Goal: Book appointment/travel/reservation

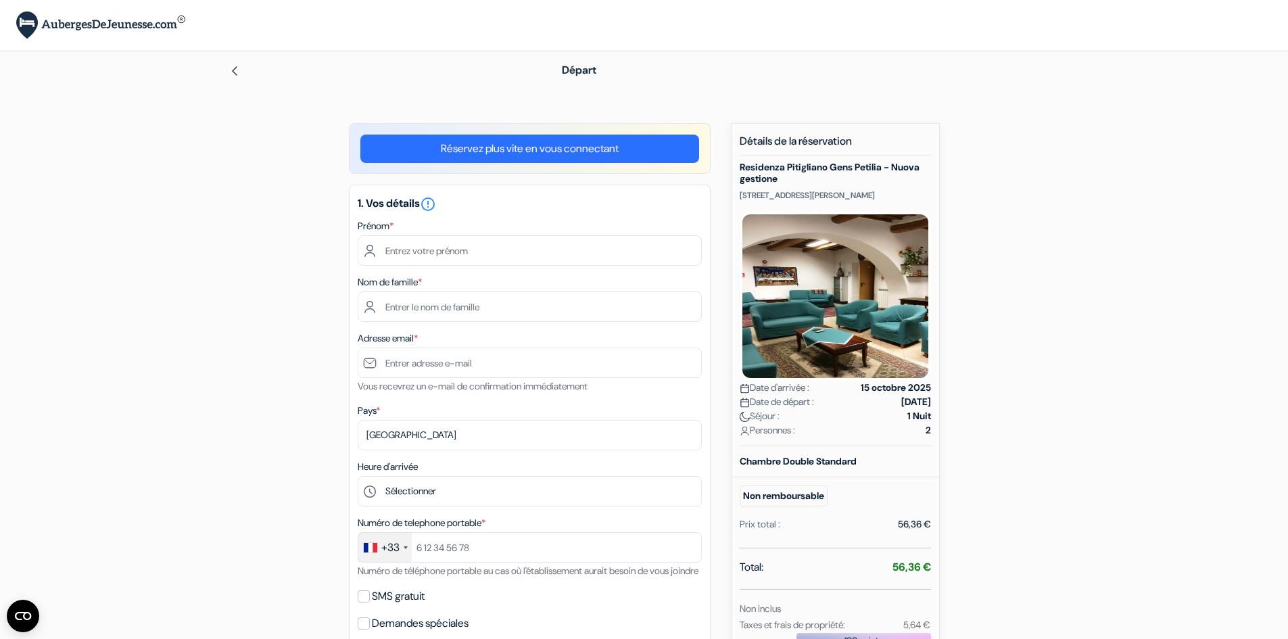
type input "[PERSON_NAME]"
type input "Remy"
type input "[EMAIL_ADDRESS][DOMAIN_NAME]"
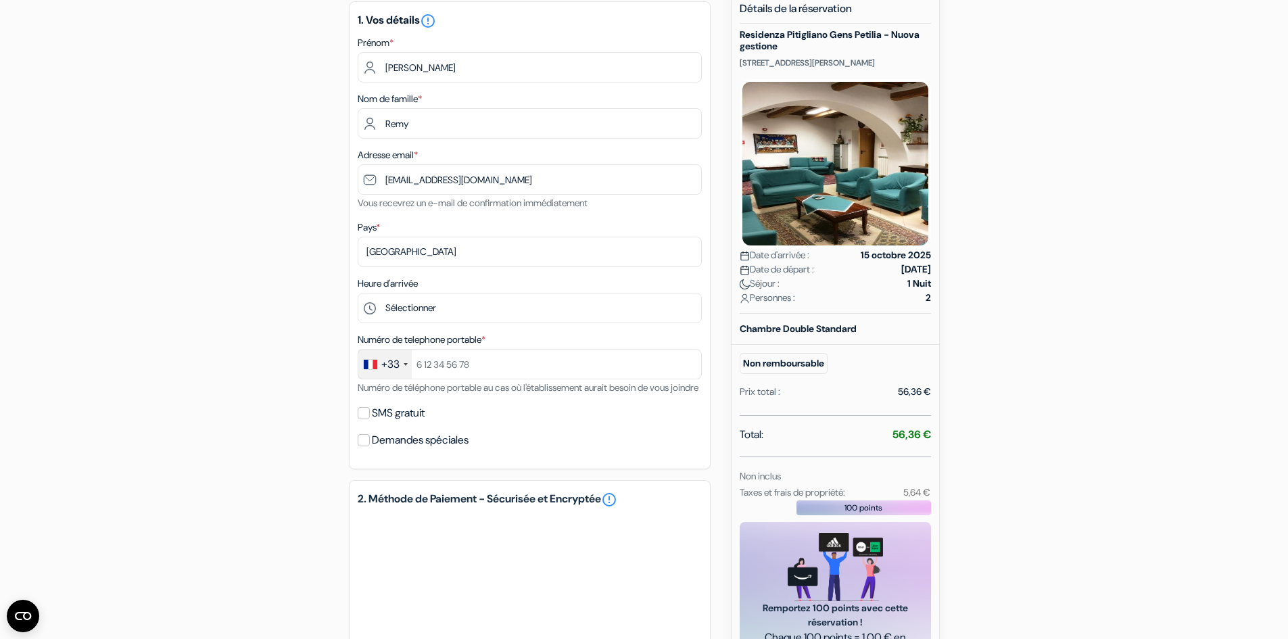
scroll to position [135, 0]
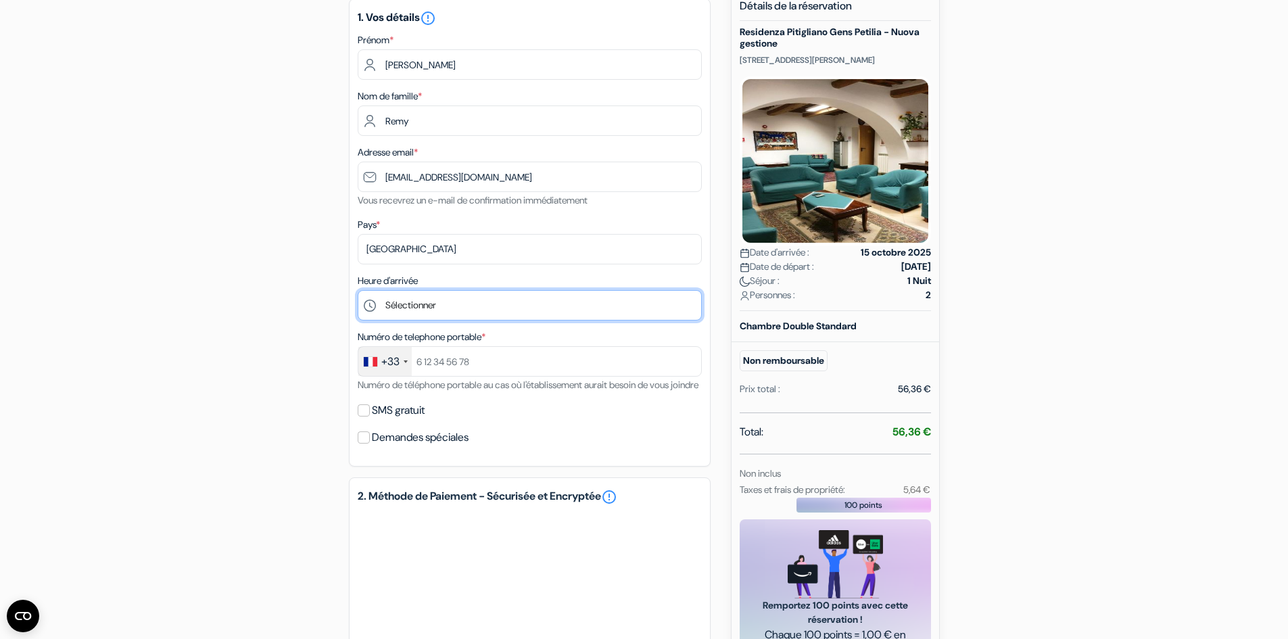
click at [428, 311] on select "Sélectionner 15:00 16:00 17:00 18:00" at bounding box center [530, 305] width 344 height 30
click at [426, 305] on select "Sélectionner 15:00 16:00 17:00 18:00" at bounding box center [530, 305] width 344 height 30
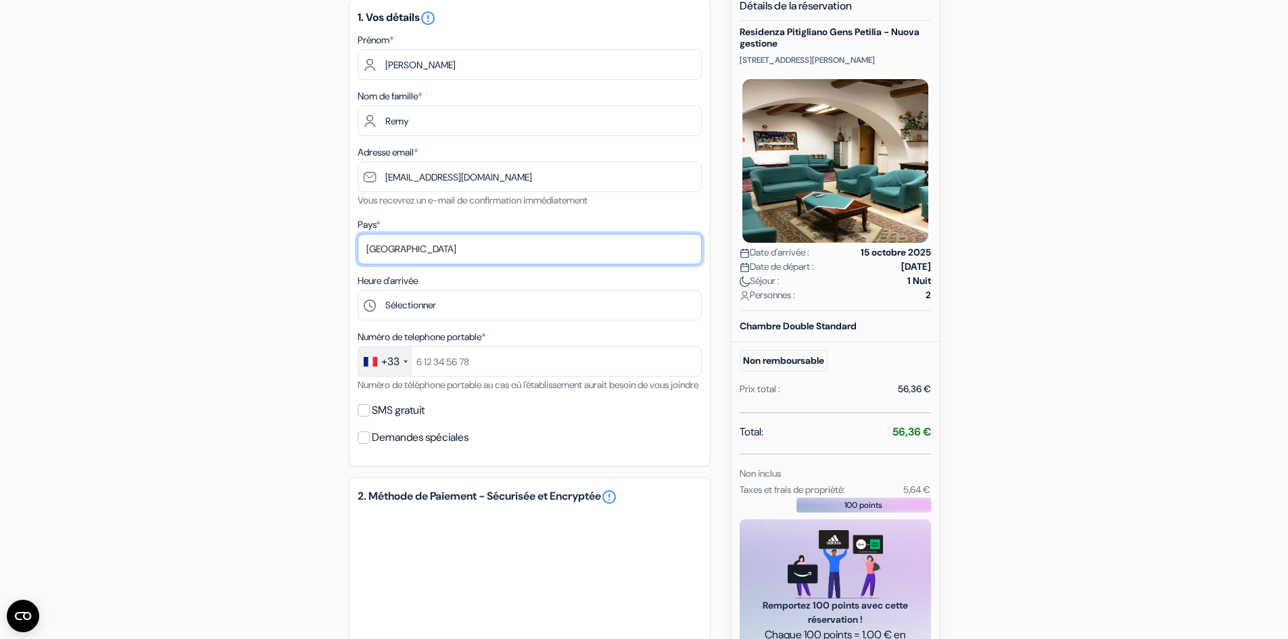
click at [423, 249] on select "Selectionner le pays Abkhazie [GEOGRAPHIC_DATA] [GEOGRAPHIC_DATA] [GEOGRAPHIC_D…" at bounding box center [530, 249] width 344 height 30
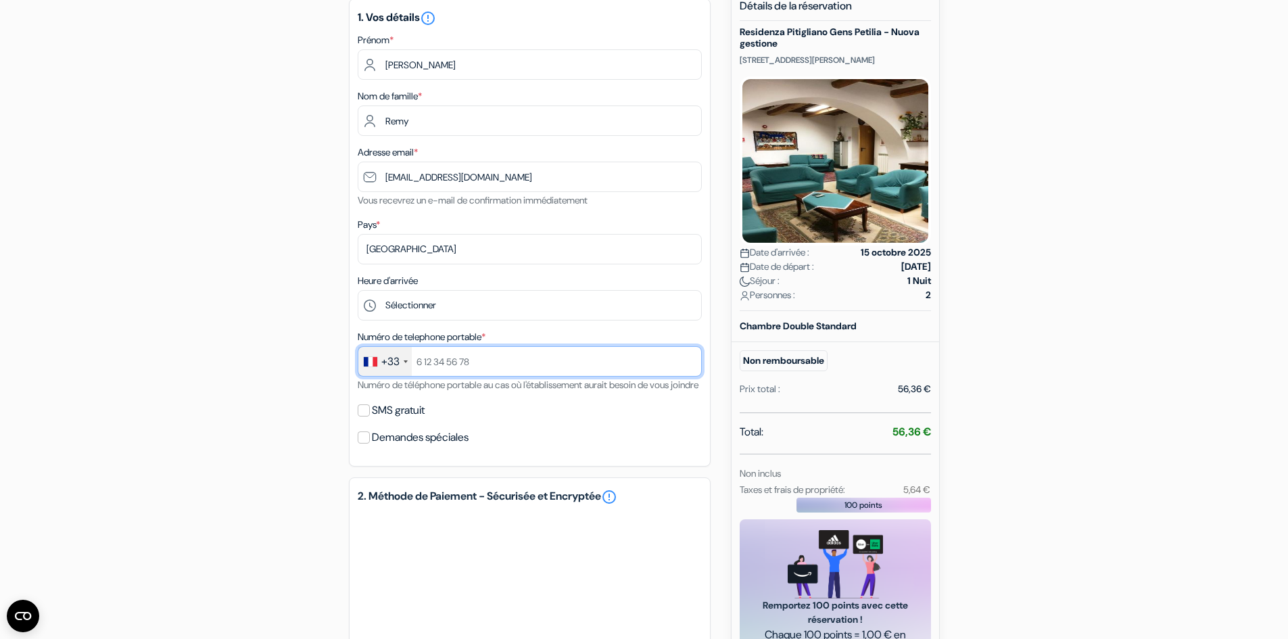
click at [452, 356] on input "text" at bounding box center [530, 361] width 344 height 30
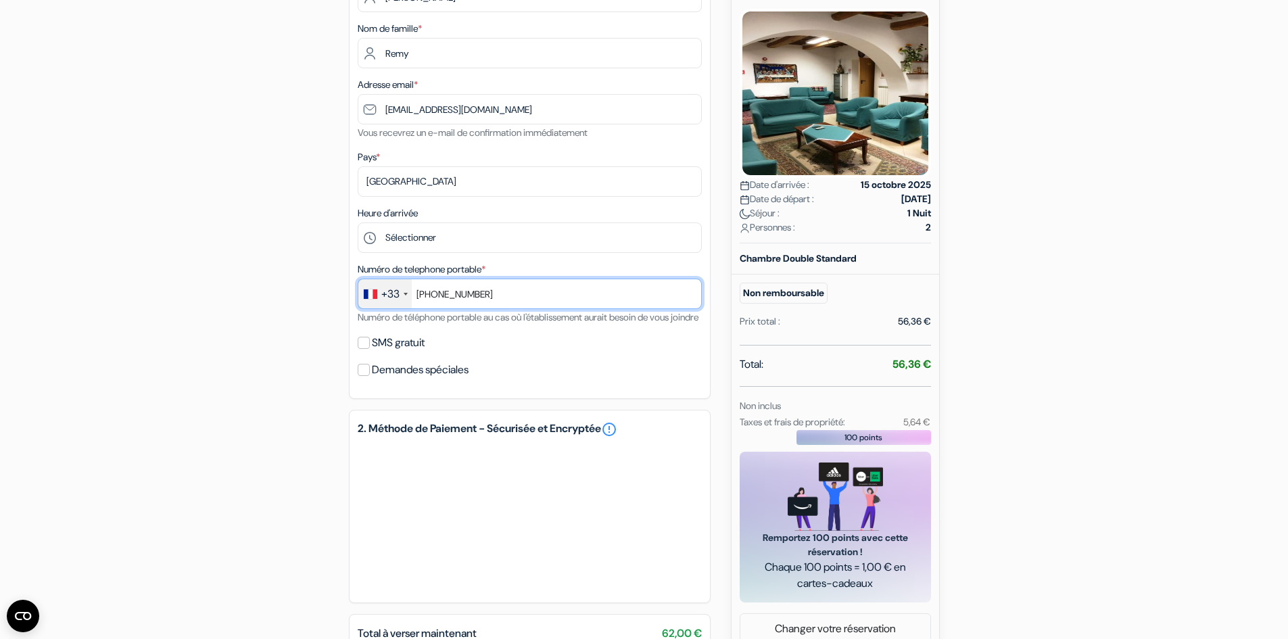
drag, startPoint x: 433, startPoint y: 291, endPoint x: 408, endPoint y: 289, distance: 25.8
click at [406, 293] on div "+33 [GEOGRAPHIC_DATA] +33 [GEOGRAPHIC_DATA] +44 [GEOGRAPHIC_DATA] ([GEOGRAPHIC_…" at bounding box center [530, 293] width 344 height 30
click at [491, 293] on input "614866737" at bounding box center [530, 293] width 344 height 30
type input "614866737"
click at [365, 349] on input "SMS gratuit" at bounding box center [364, 343] width 12 height 12
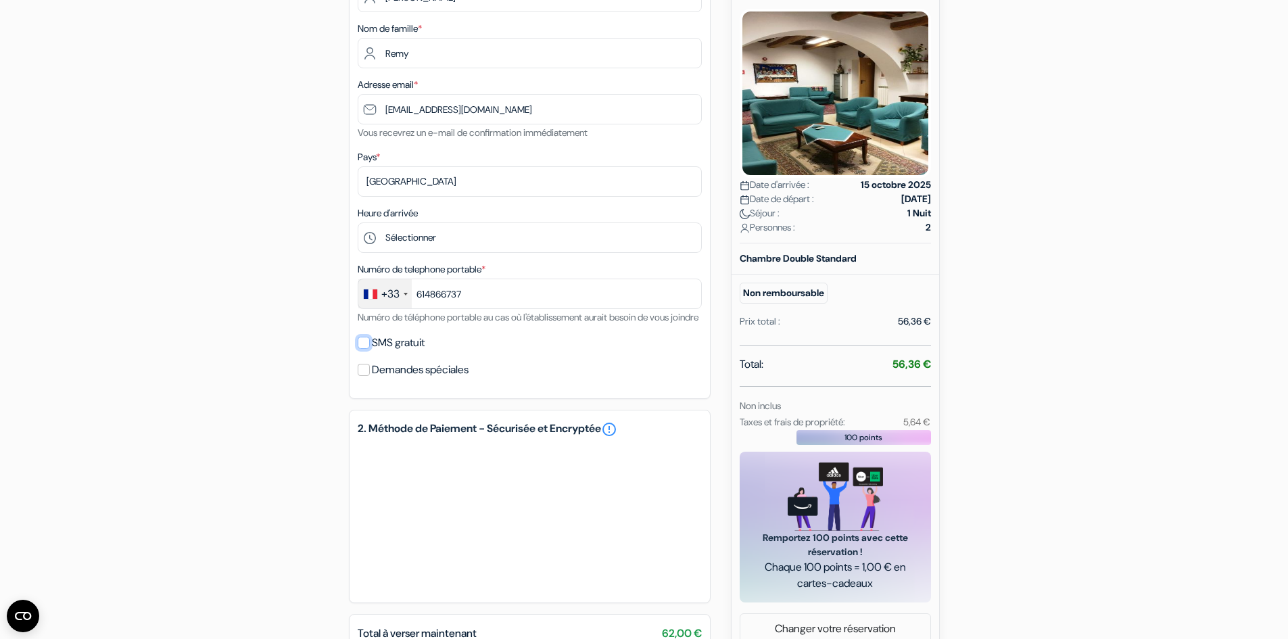
checkbox input "true"
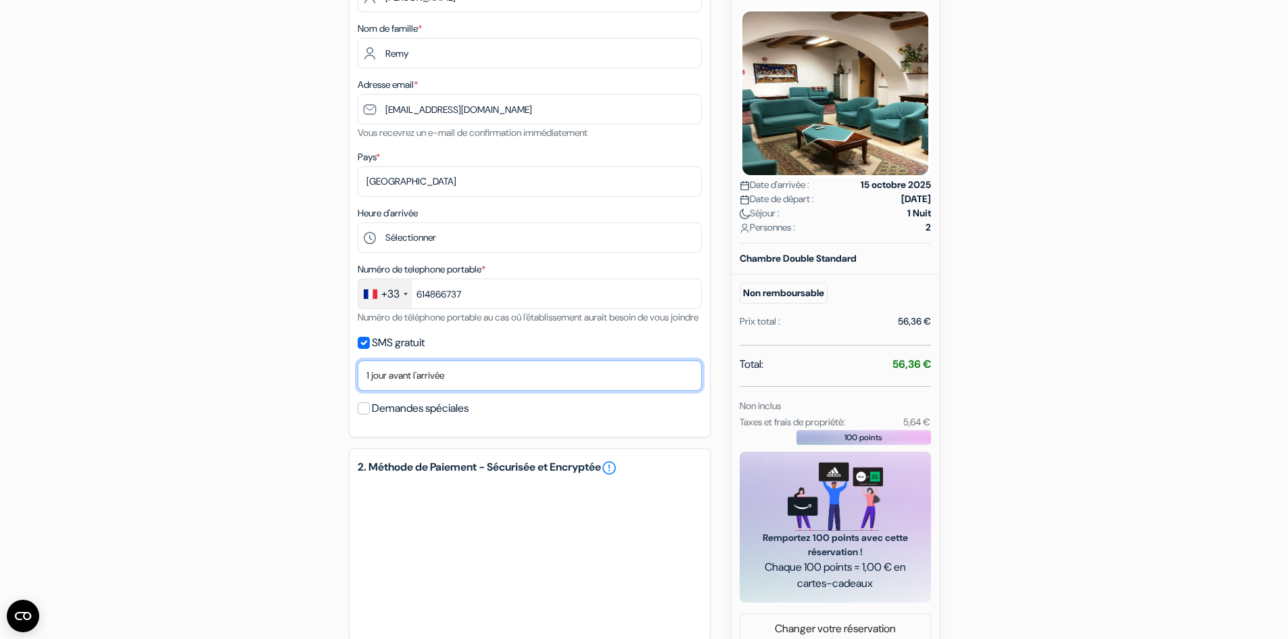
click at [428, 391] on select "Non merci Maintenant Le jour de votre arrivée 1 jour avant l'arrivée 2 jours av…" at bounding box center [530, 375] width 344 height 30
click at [438, 387] on select "Non merci Maintenant Le jour de votre arrivée 1 jour avant l'arrivée 2 jours av…" at bounding box center [530, 375] width 344 height 30
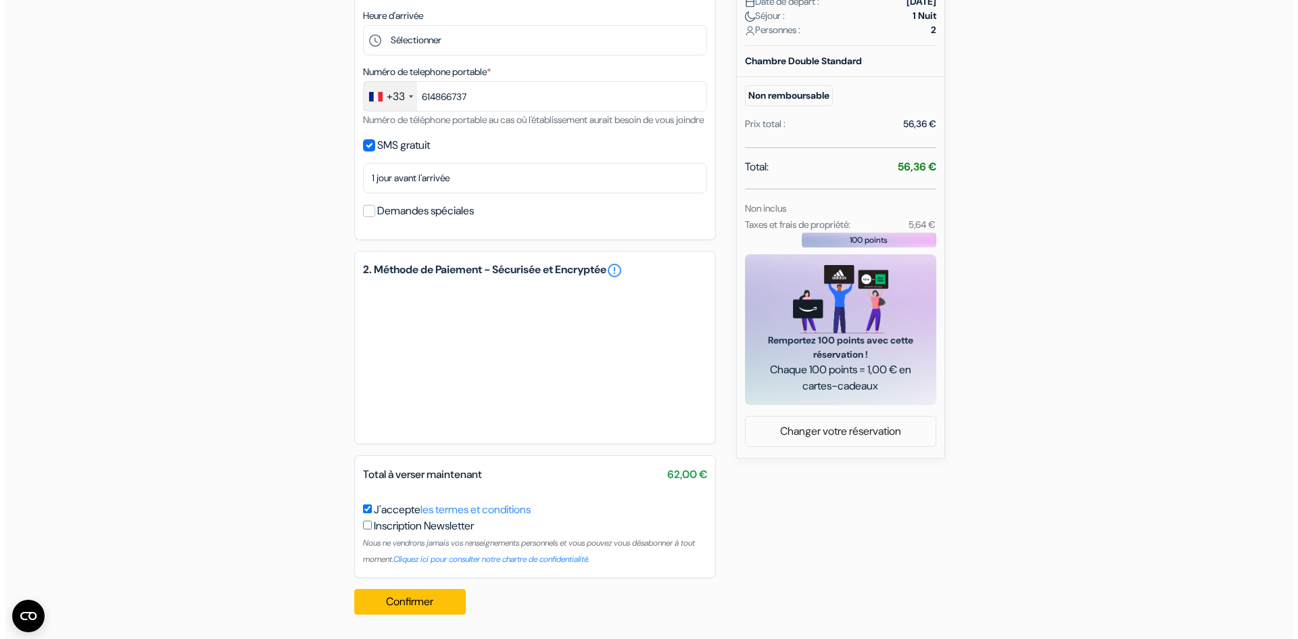
scroll to position [416, 0]
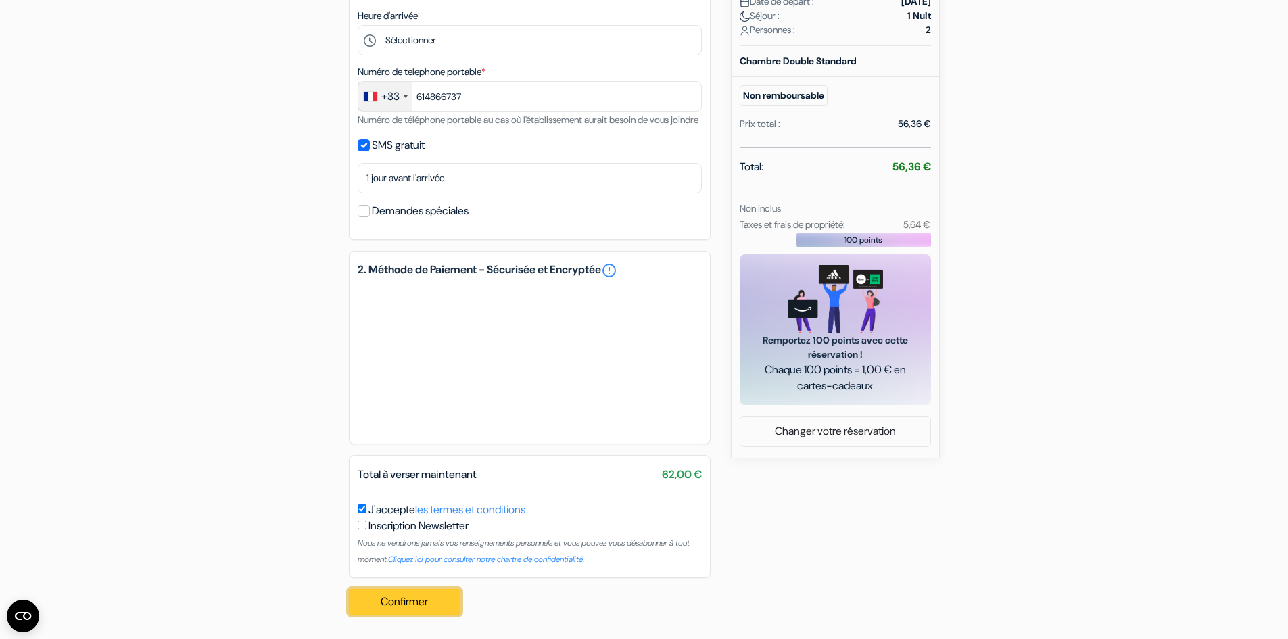
click at [408, 602] on button "Confirmer Loading..." at bounding box center [405, 602] width 112 height 26
